Goal: Task Accomplishment & Management: Use online tool/utility

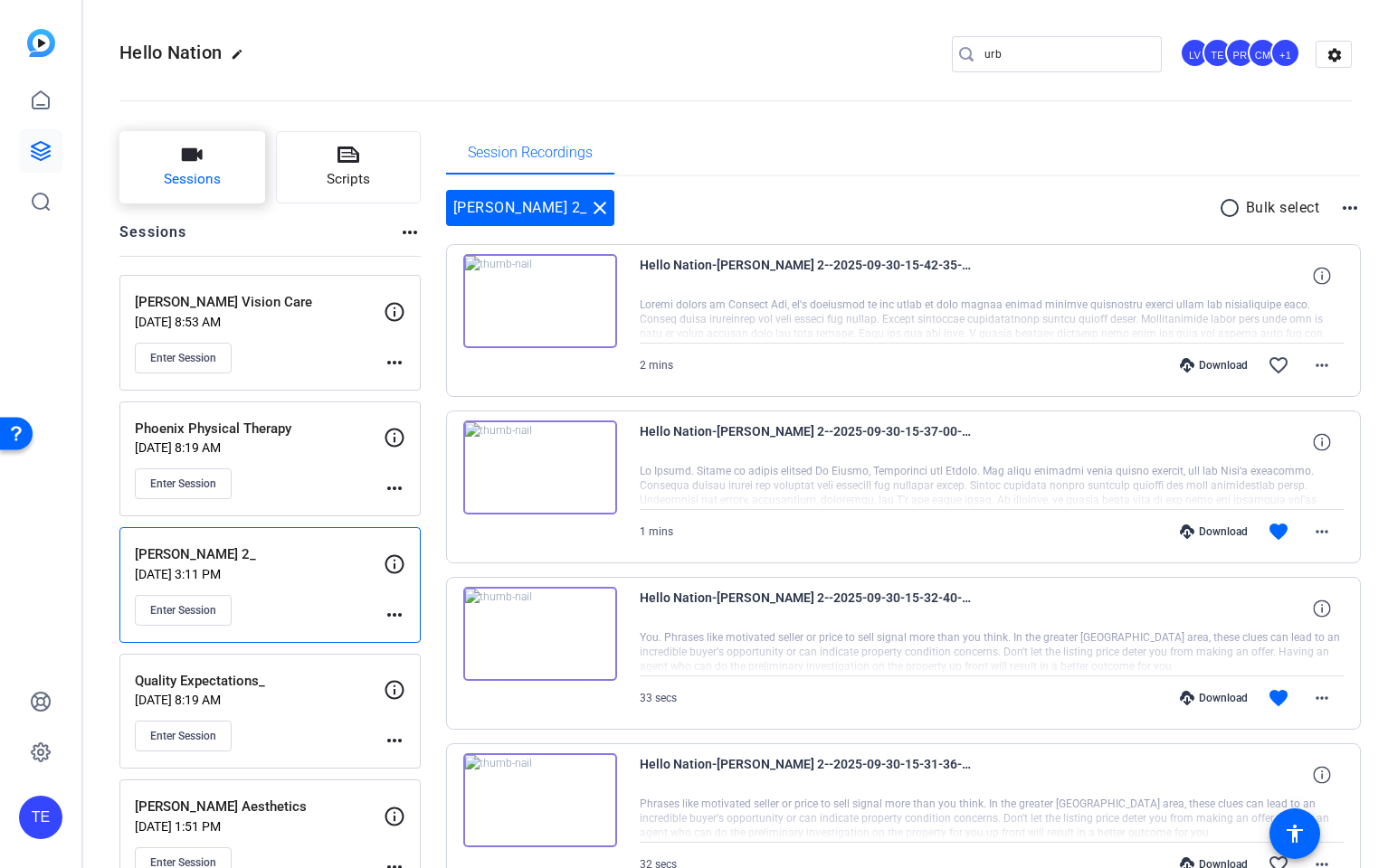
click at [173, 170] on span "Sessions" at bounding box center [192, 179] width 57 height 21
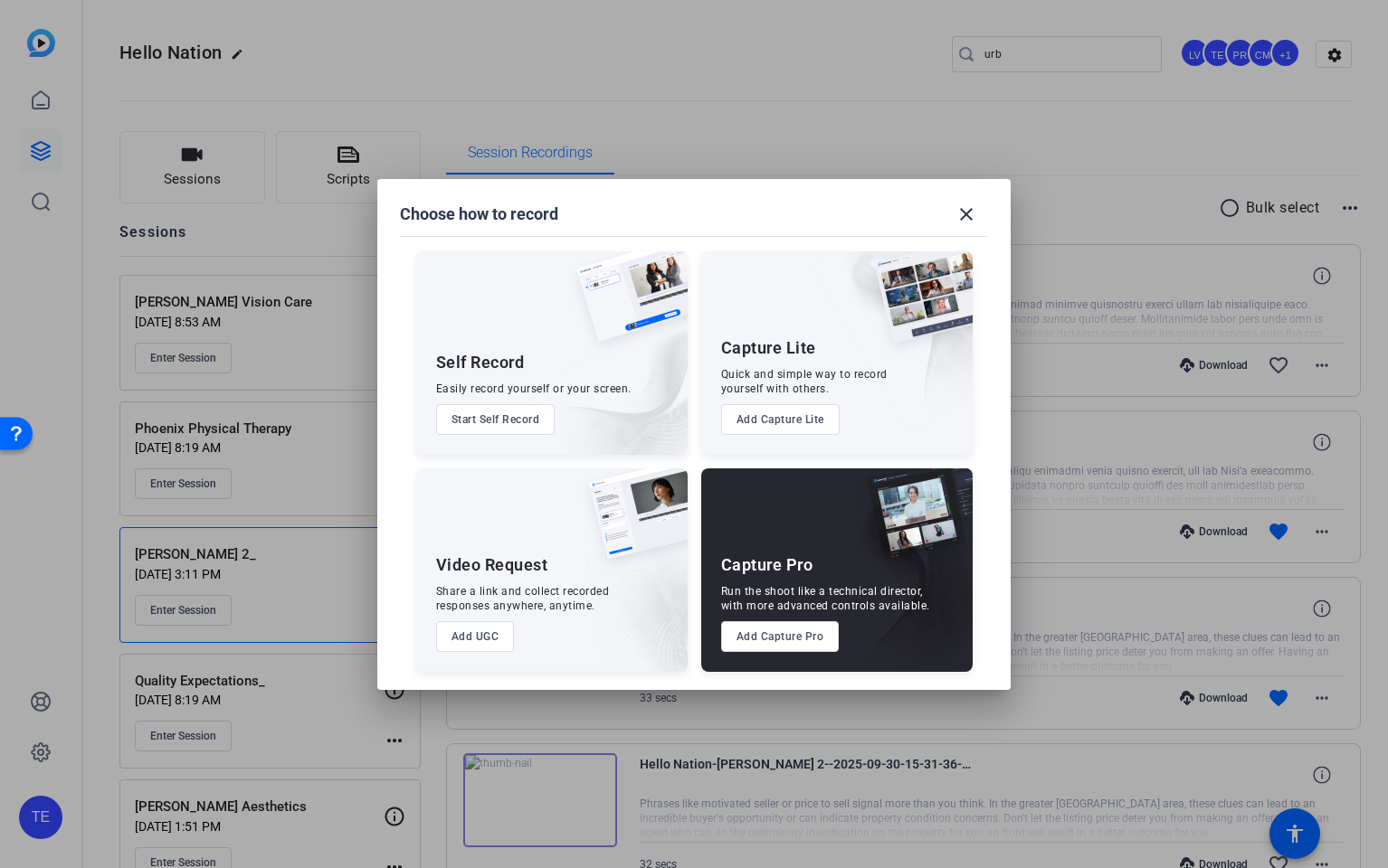
click at [771, 642] on button "Add Capture Pro" at bounding box center [779, 637] width 119 height 31
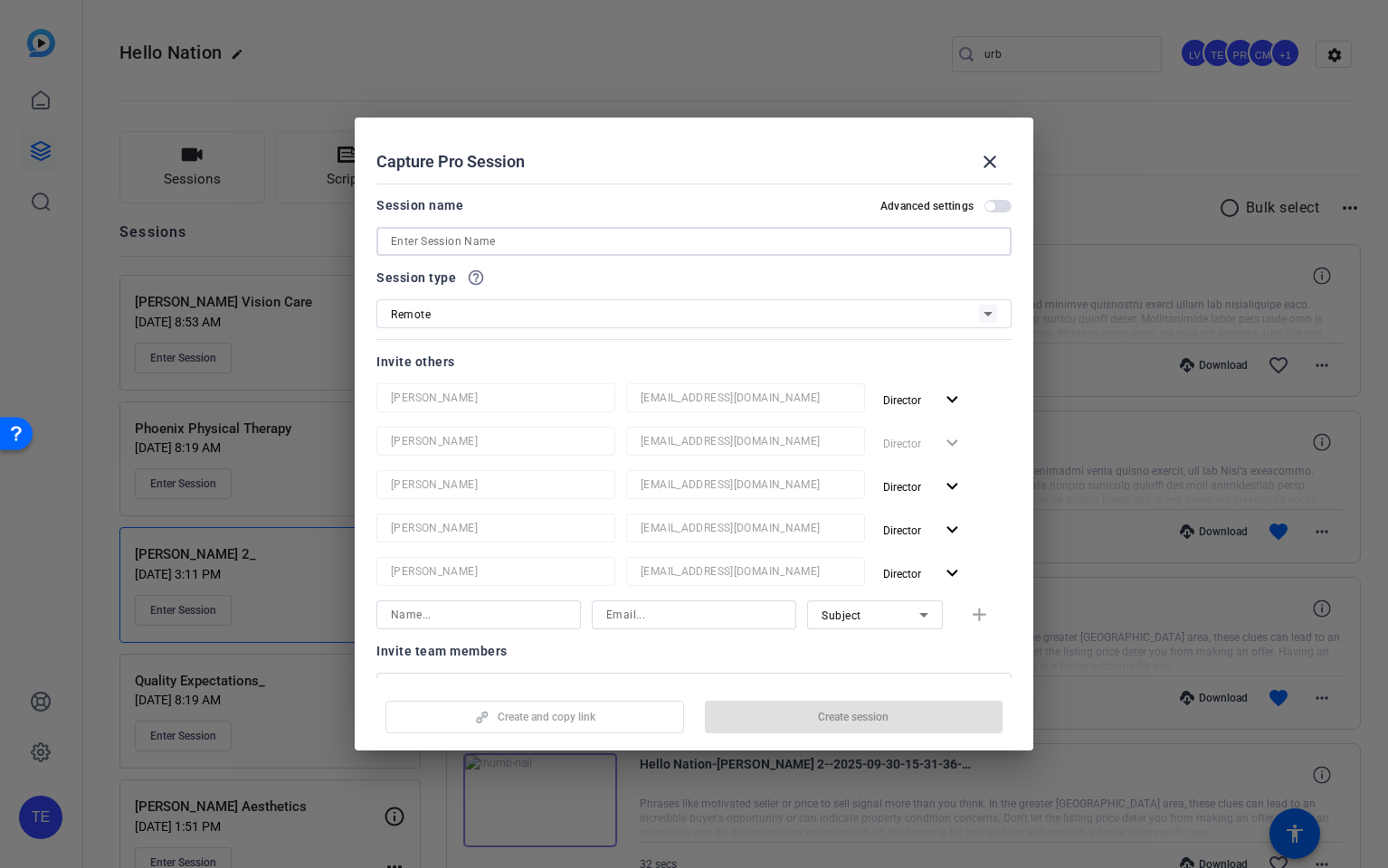
click at [481, 239] on input at bounding box center [694, 241] width 606 height 22
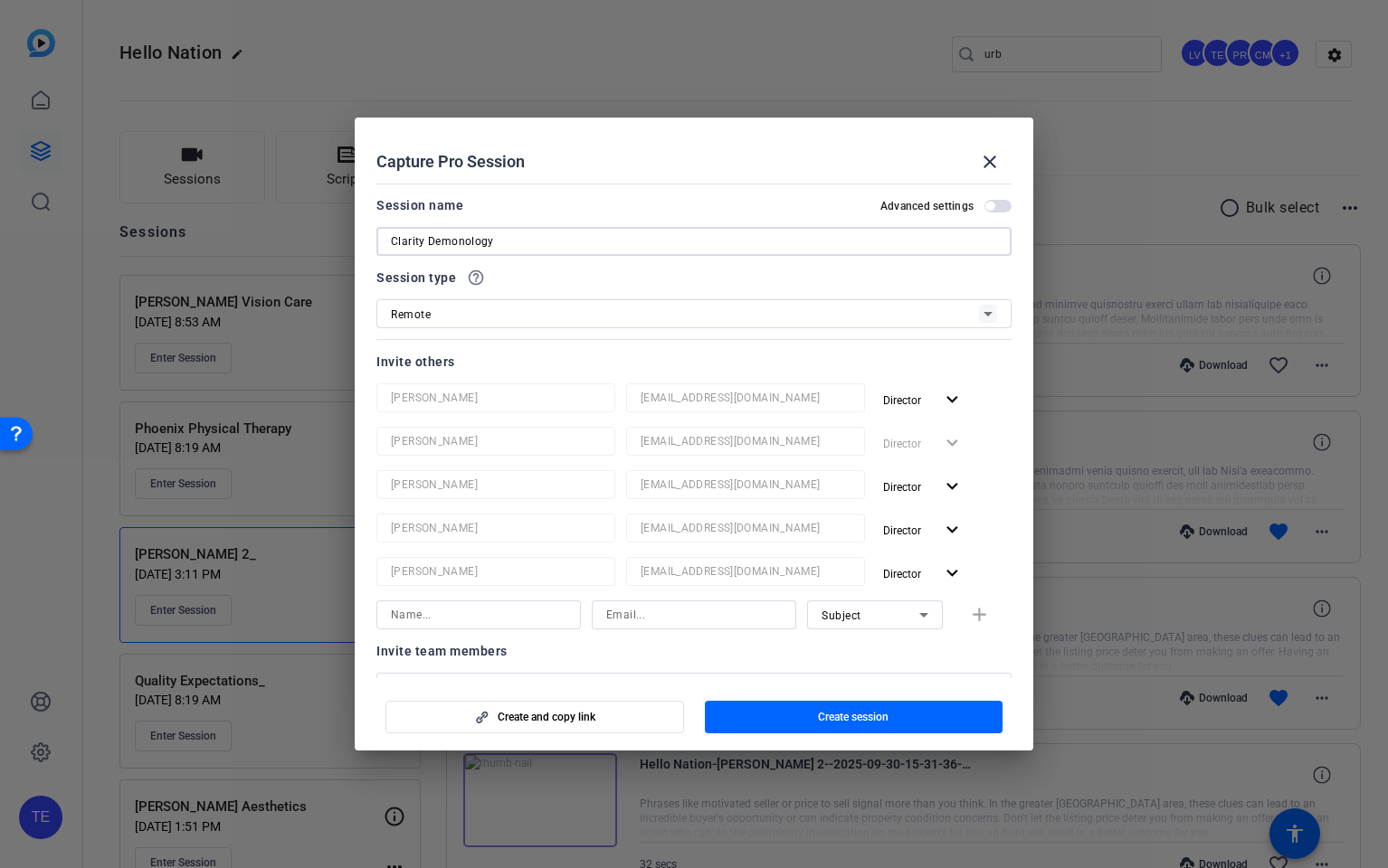
click at [442, 240] on input "Clarity Demonology" at bounding box center [694, 241] width 606 height 22
click at [460, 239] on input "Clarity Dermonology" at bounding box center [694, 241] width 606 height 22
drag, startPoint x: 493, startPoint y: 242, endPoint x: 453, endPoint y: 247, distance: 40.3
click at [453, 247] on input "Clarity Dermonology" at bounding box center [694, 241] width 606 height 22
type input "Clarity Dermatology"
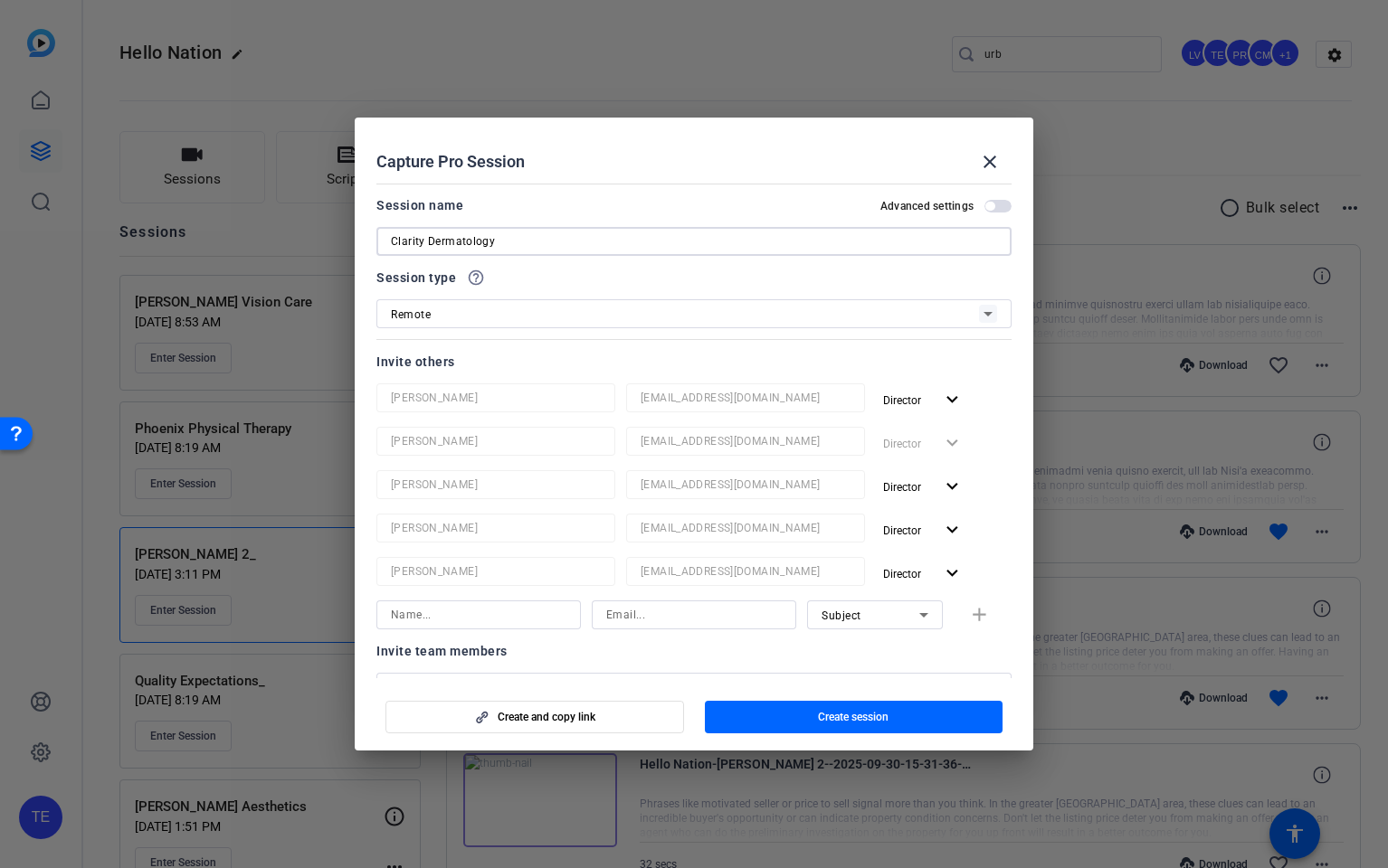
click at [508, 283] on div "Session type help_outline" at bounding box center [694, 278] width 635 height 22
click at [516, 244] on input "Clarity Dermatology" at bounding box center [694, 241] width 606 height 22
click at [856, 719] on span "Create session" at bounding box center [853, 717] width 70 height 14
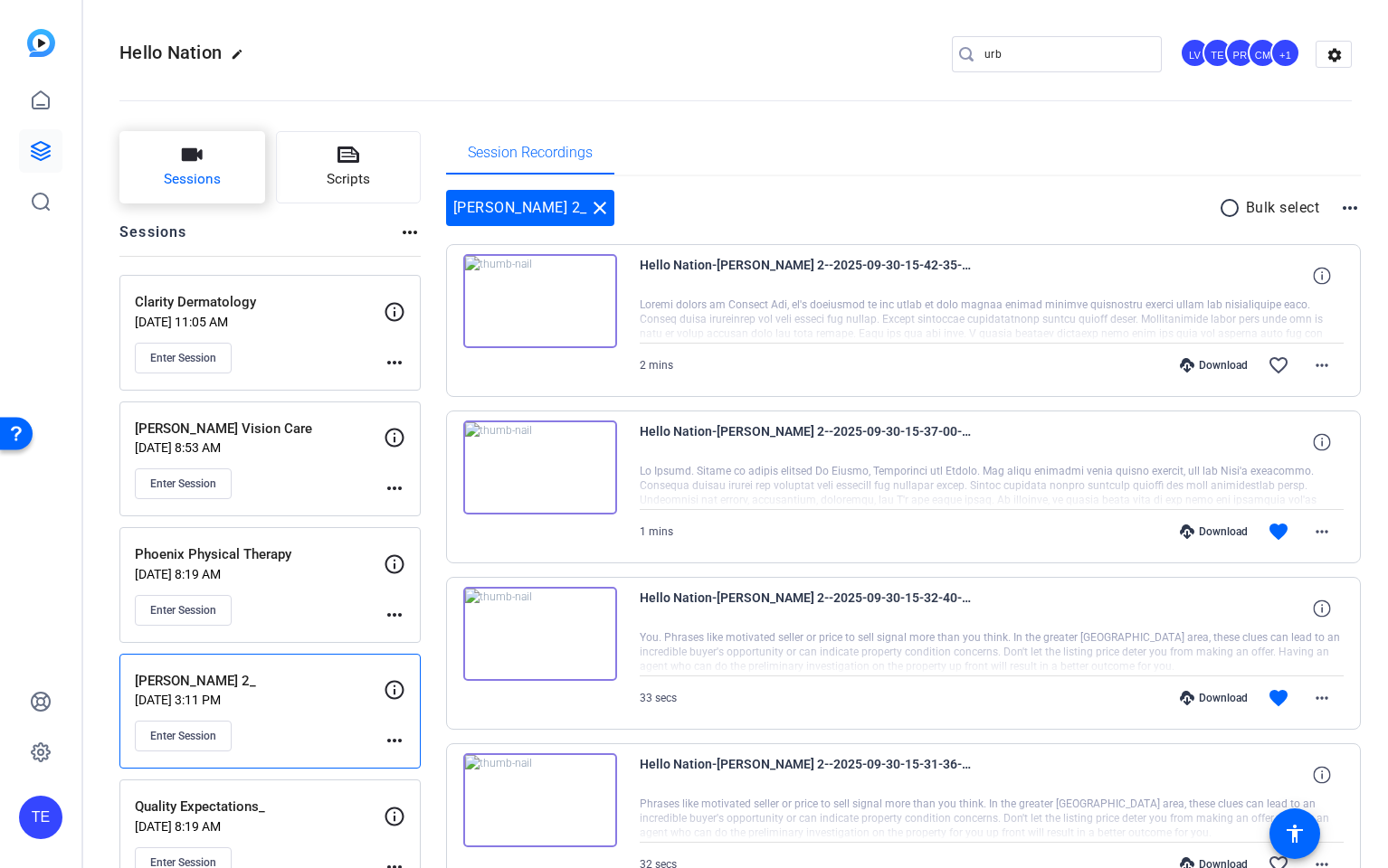
click at [182, 172] on span "Sessions" at bounding box center [192, 179] width 57 height 21
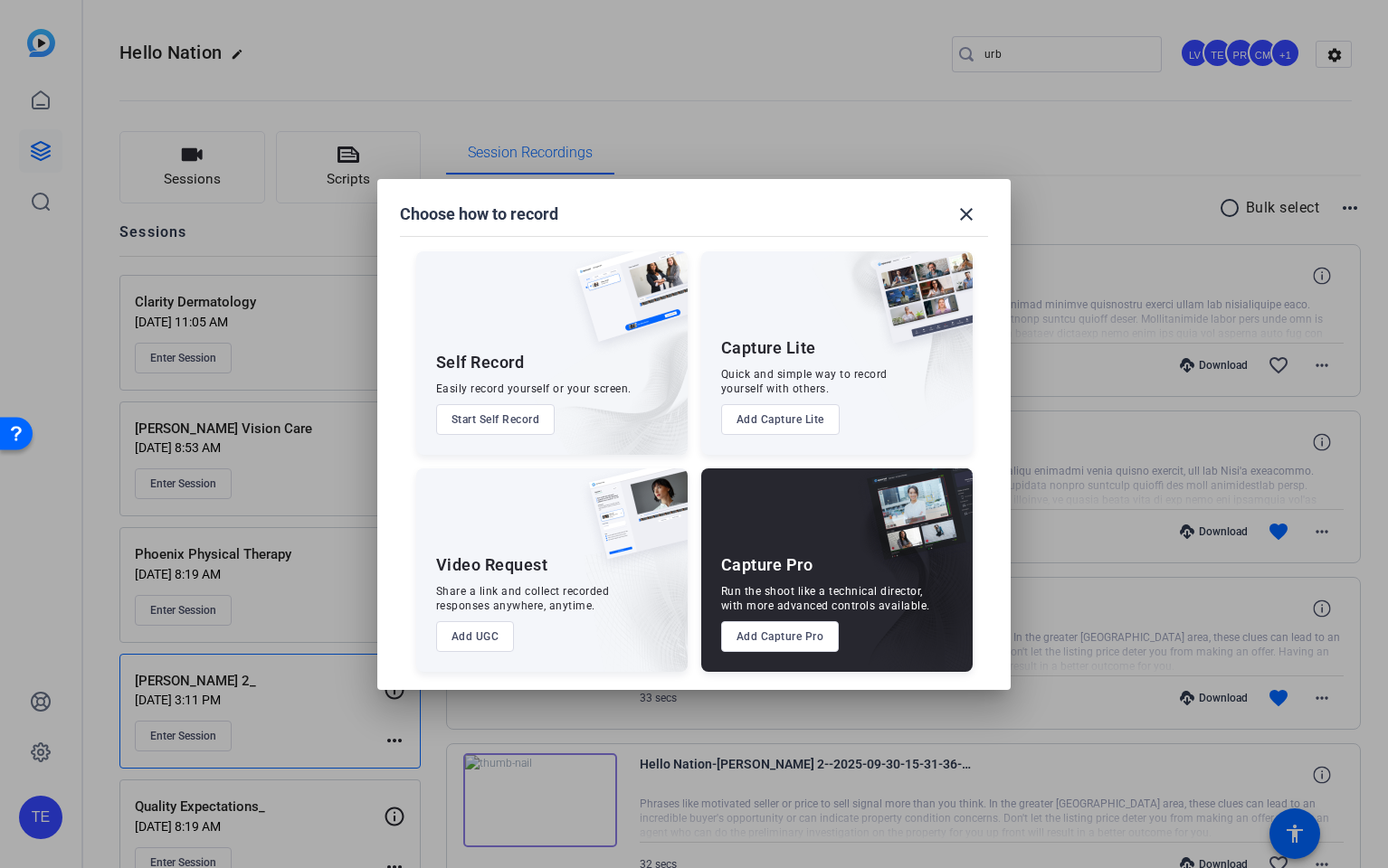
click at [787, 642] on button "Add Capture Pro" at bounding box center [779, 637] width 119 height 31
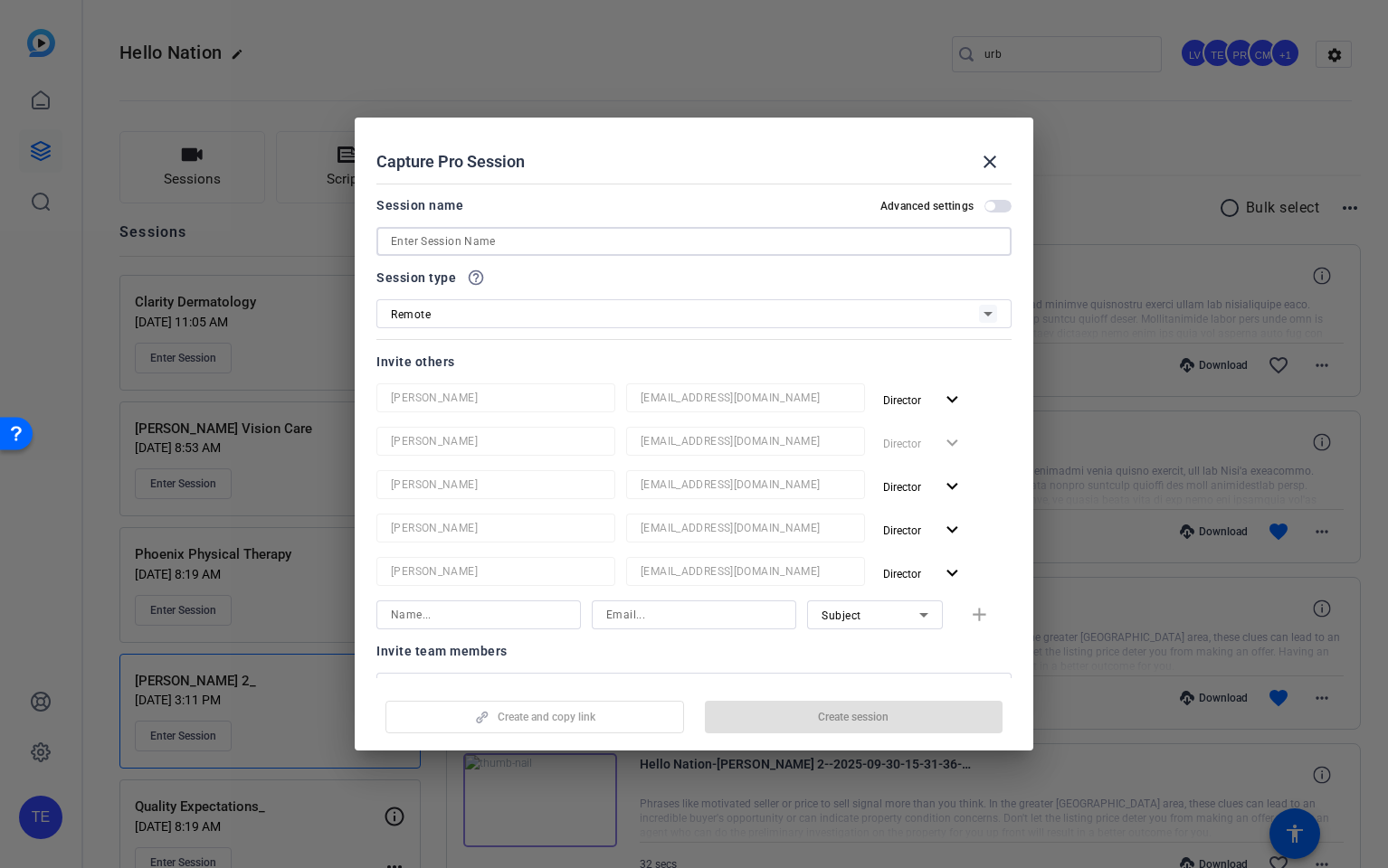
click at [457, 238] on input at bounding box center [694, 241] width 606 height 22
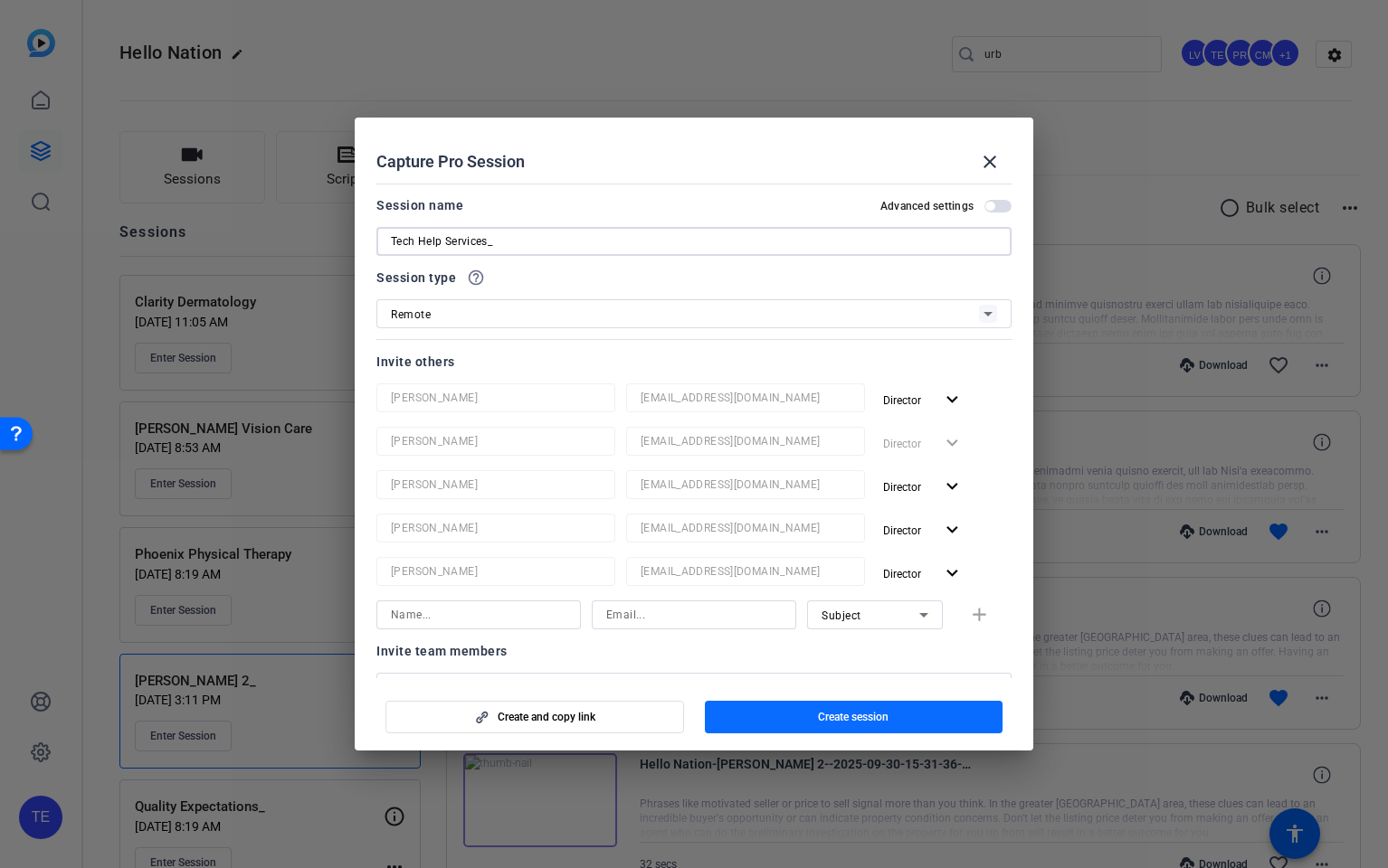
type input "Tech Help Services_"
click at [869, 716] on span "Create session" at bounding box center [853, 717] width 70 height 14
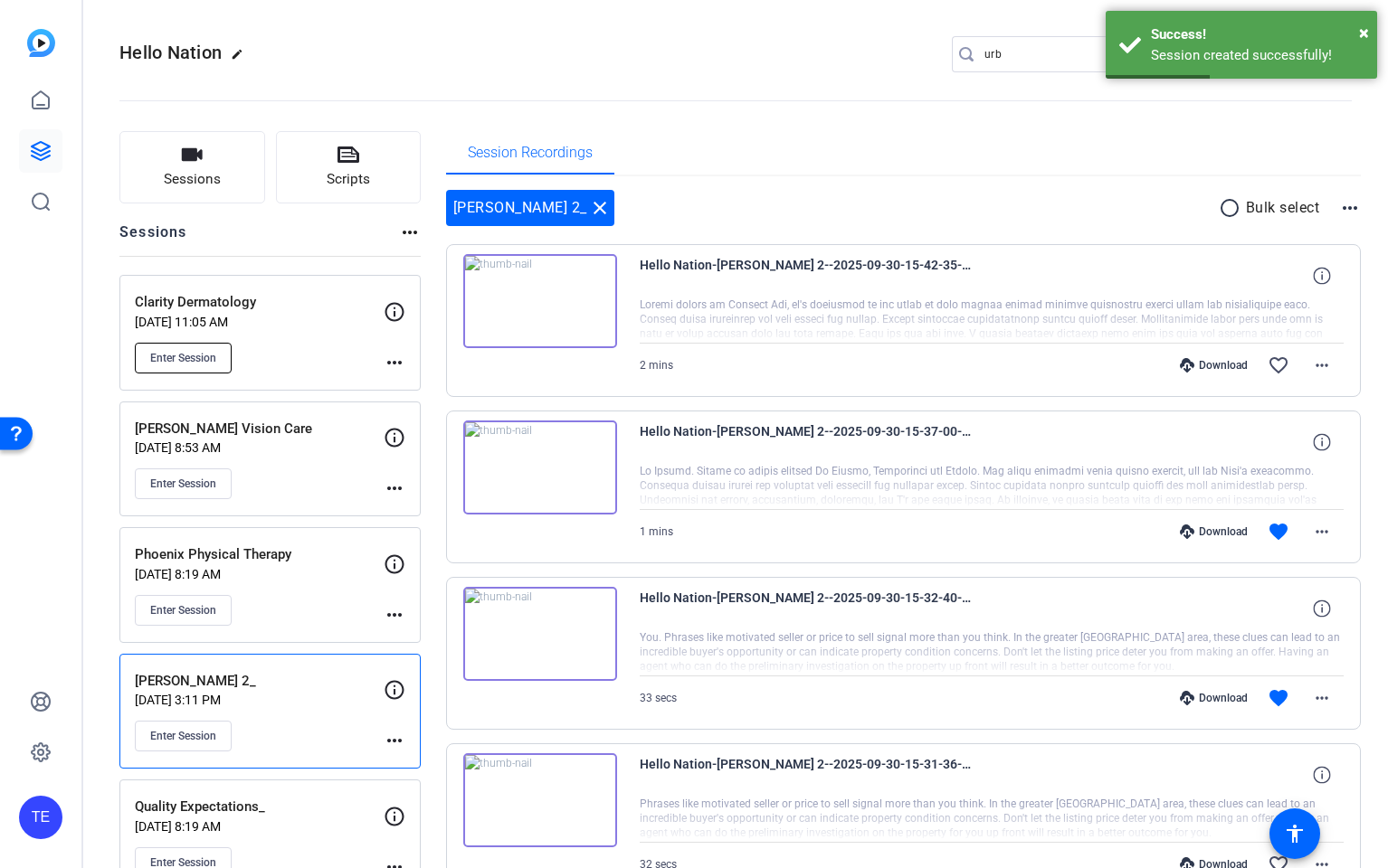
click at [181, 361] on span "Enter Session" at bounding box center [183, 358] width 66 height 14
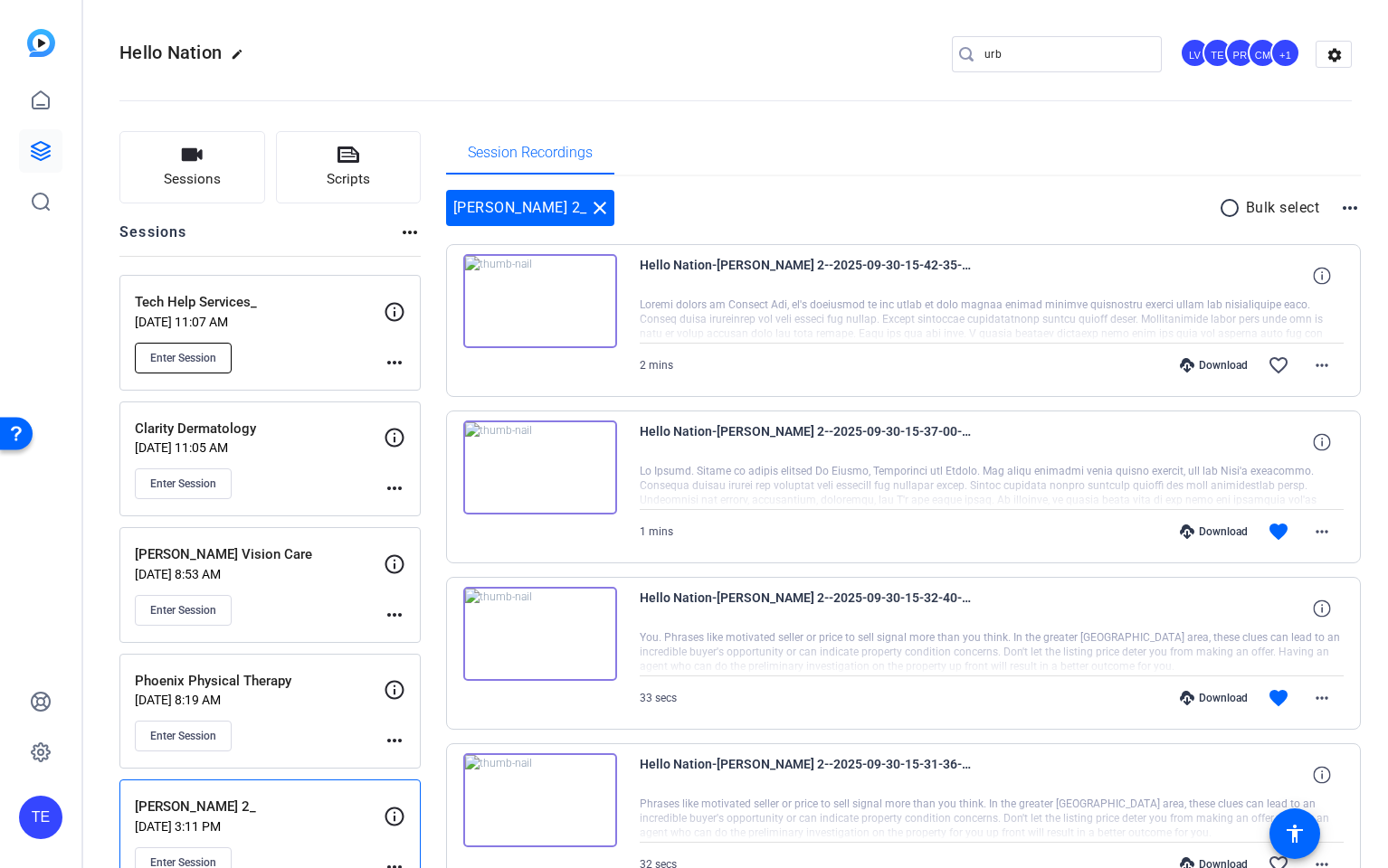
click at [182, 352] on span "Enter Session" at bounding box center [183, 358] width 66 height 14
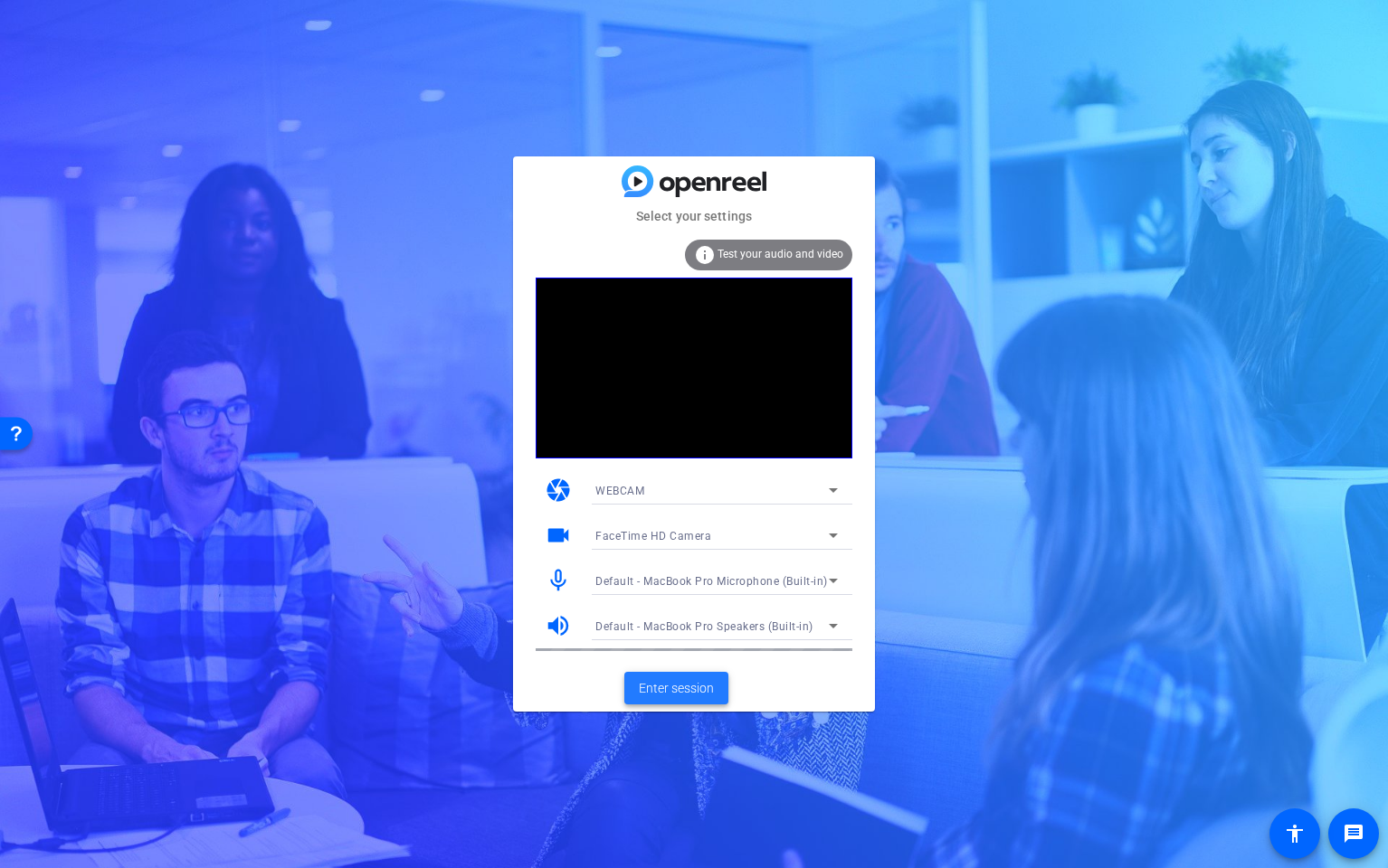
click at [677, 689] on span "Enter session" at bounding box center [676, 689] width 75 height 19
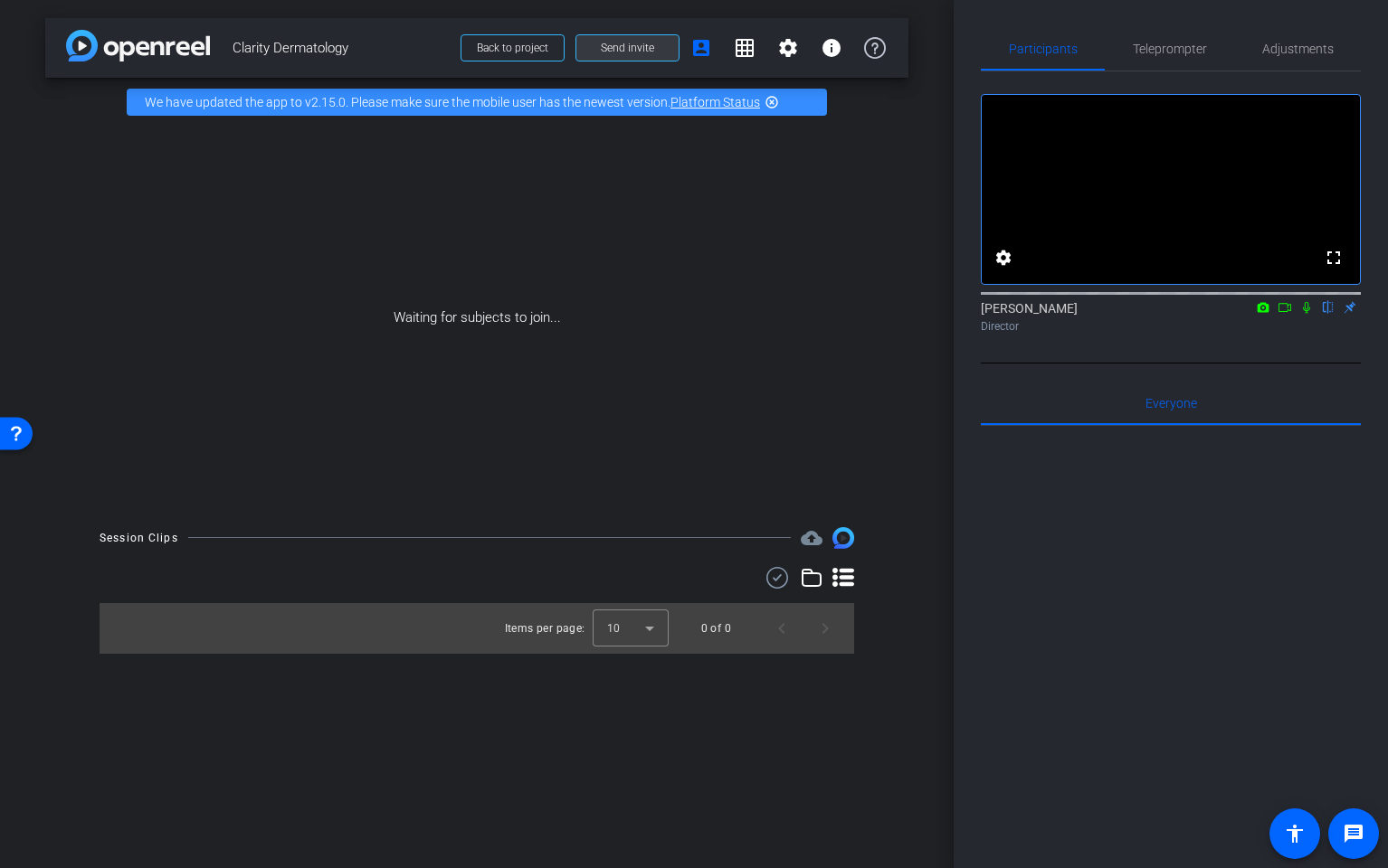
click at [632, 49] on span "Send invite" at bounding box center [627, 47] width 53 height 14
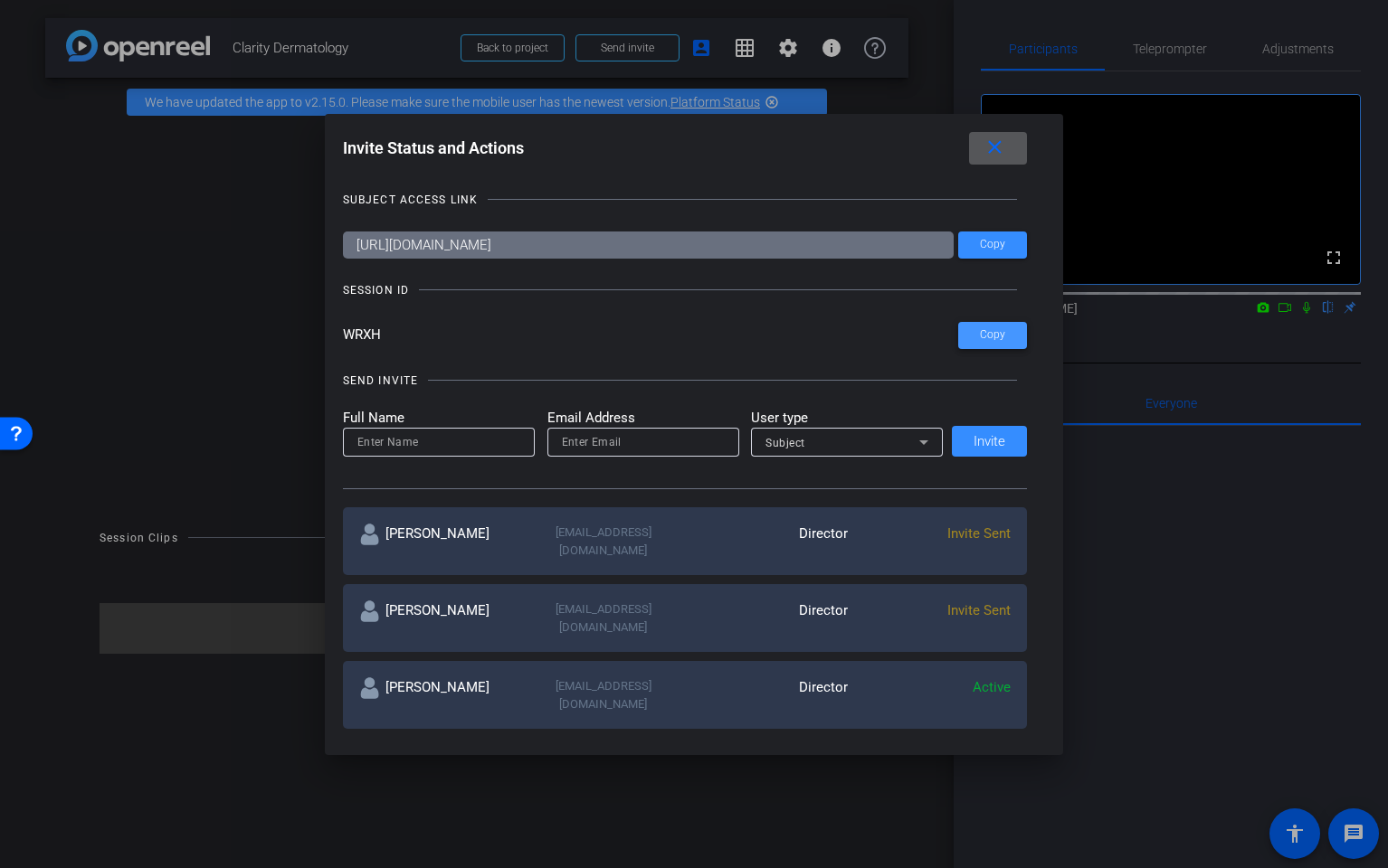
click at [1002, 329] on span "Copy" at bounding box center [993, 335] width 25 height 14
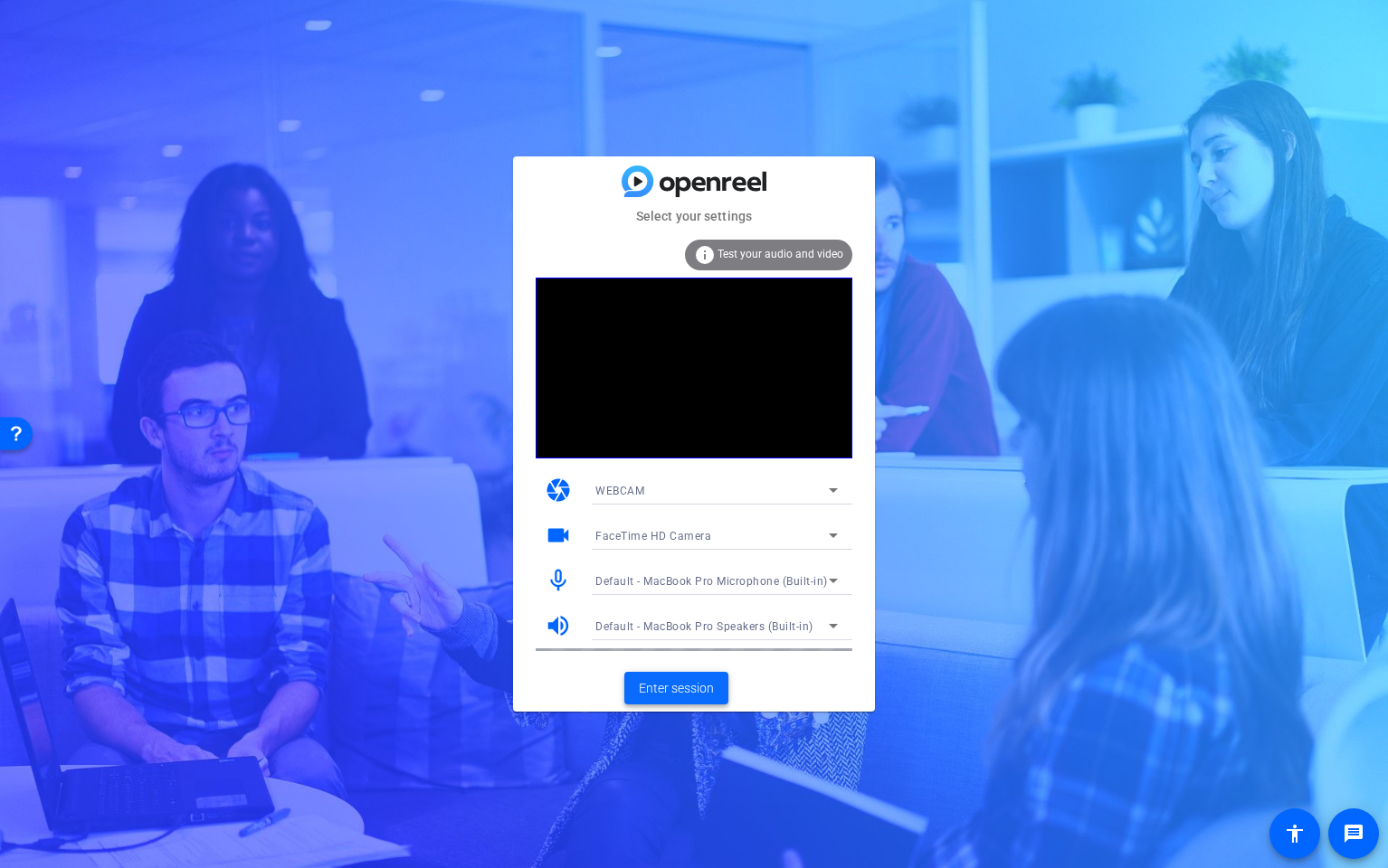
click at [679, 687] on span "Enter session" at bounding box center [676, 689] width 75 height 19
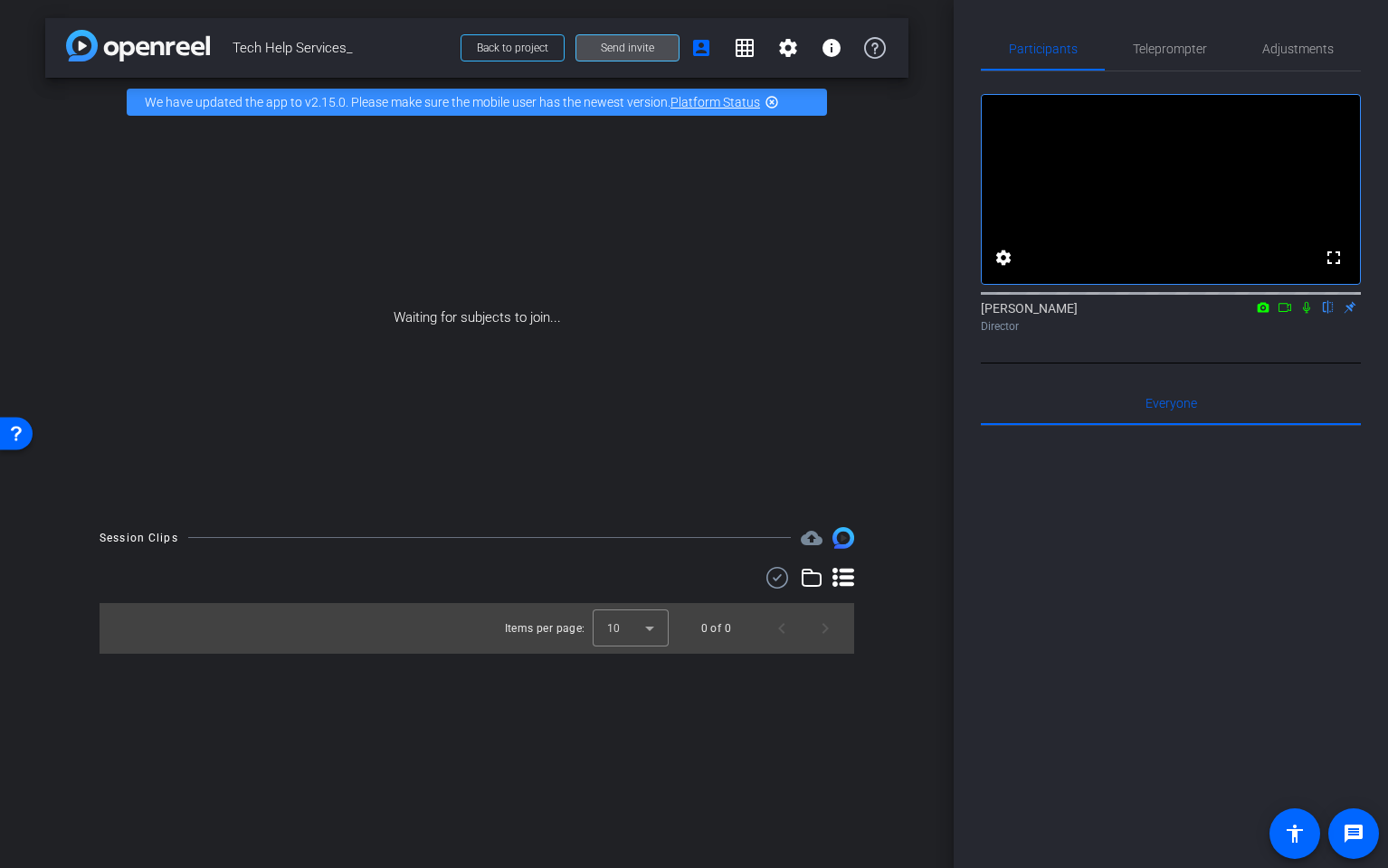
click at [637, 51] on span "Send invite" at bounding box center [627, 47] width 53 height 14
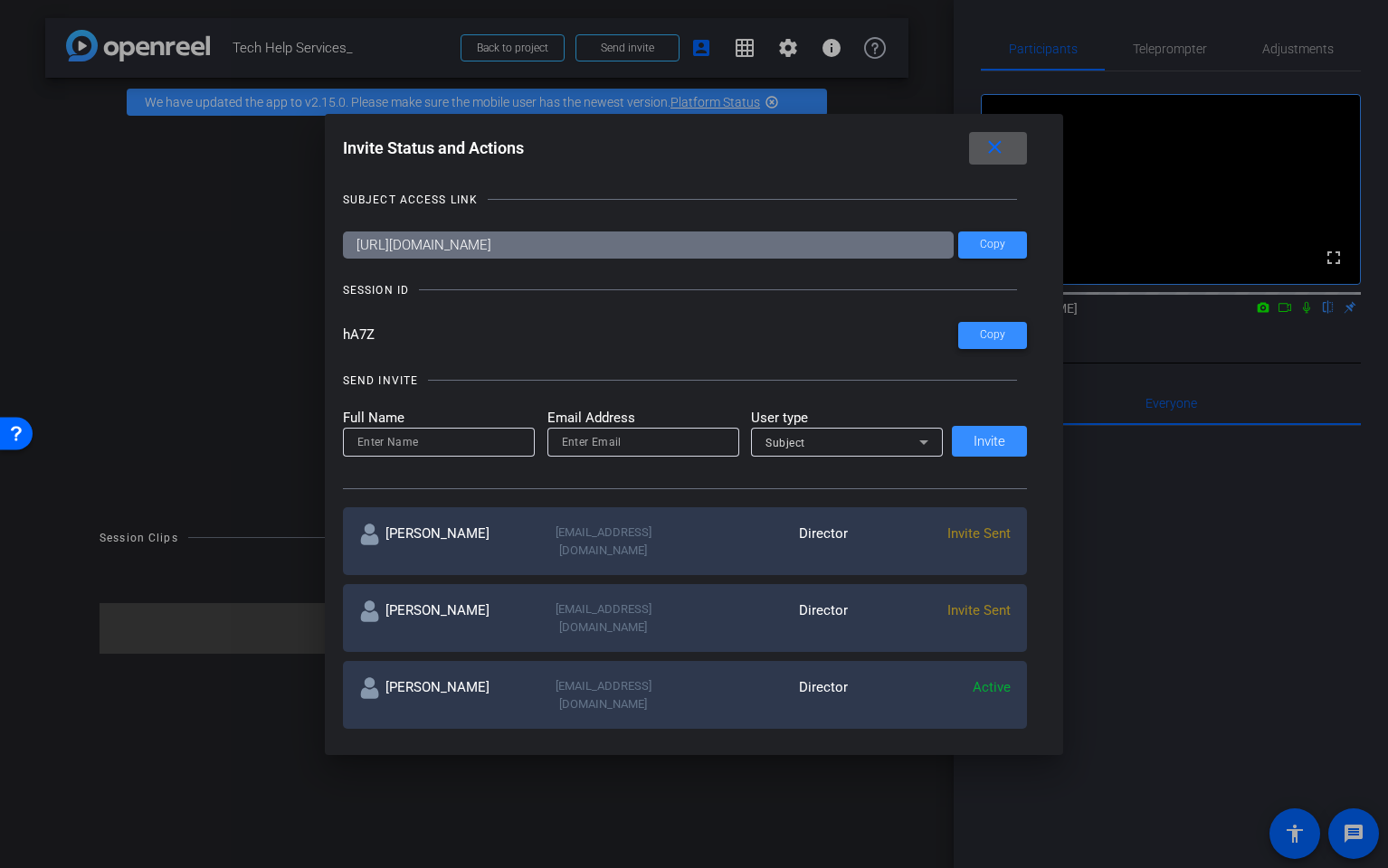
drag, startPoint x: 986, startPoint y: 335, endPoint x: 748, endPoint y: 263, distance: 248.7
click at [986, 336] on span "Copy" at bounding box center [993, 335] width 25 height 14
